Goal: Navigation & Orientation: Find specific page/section

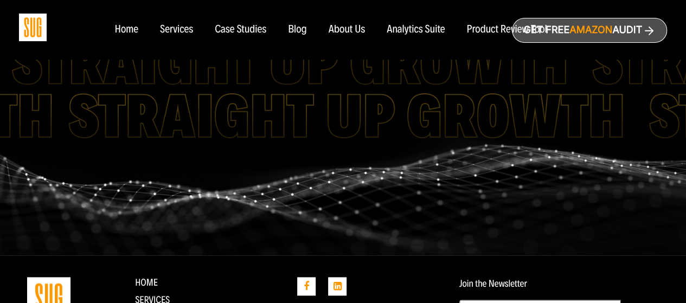
scroll to position [816, 0]
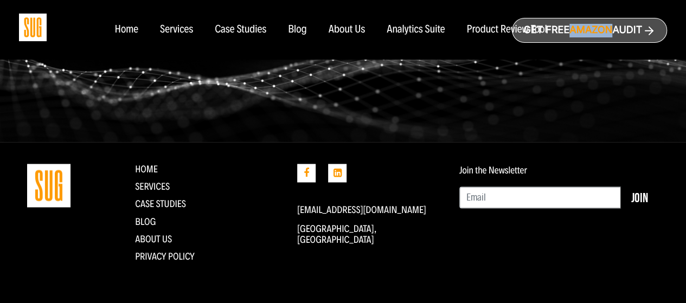
click at [175, 24] on div "Services" at bounding box center [176, 30] width 33 height 12
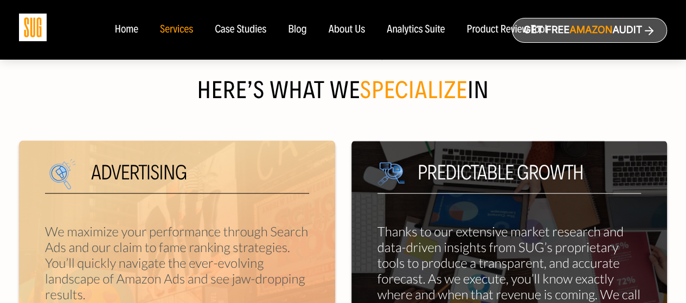
scroll to position [108, 0]
